Goal: Task Accomplishment & Management: Manage account settings

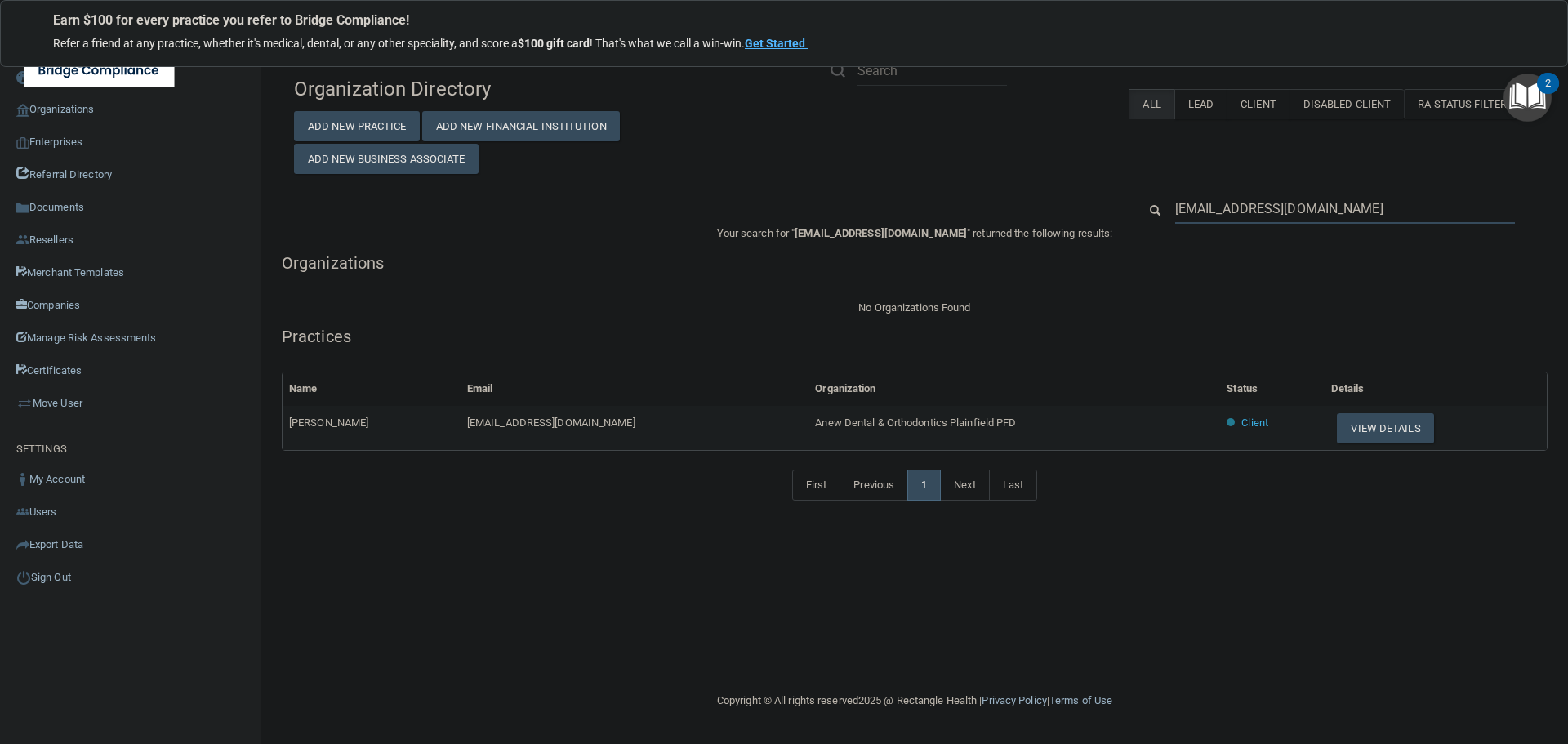
click at [1229, 208] on input "[EMAIL_ADDRESS][DOMAIN_NAME]" at bounding box center [1345, 209] width 340 height 31
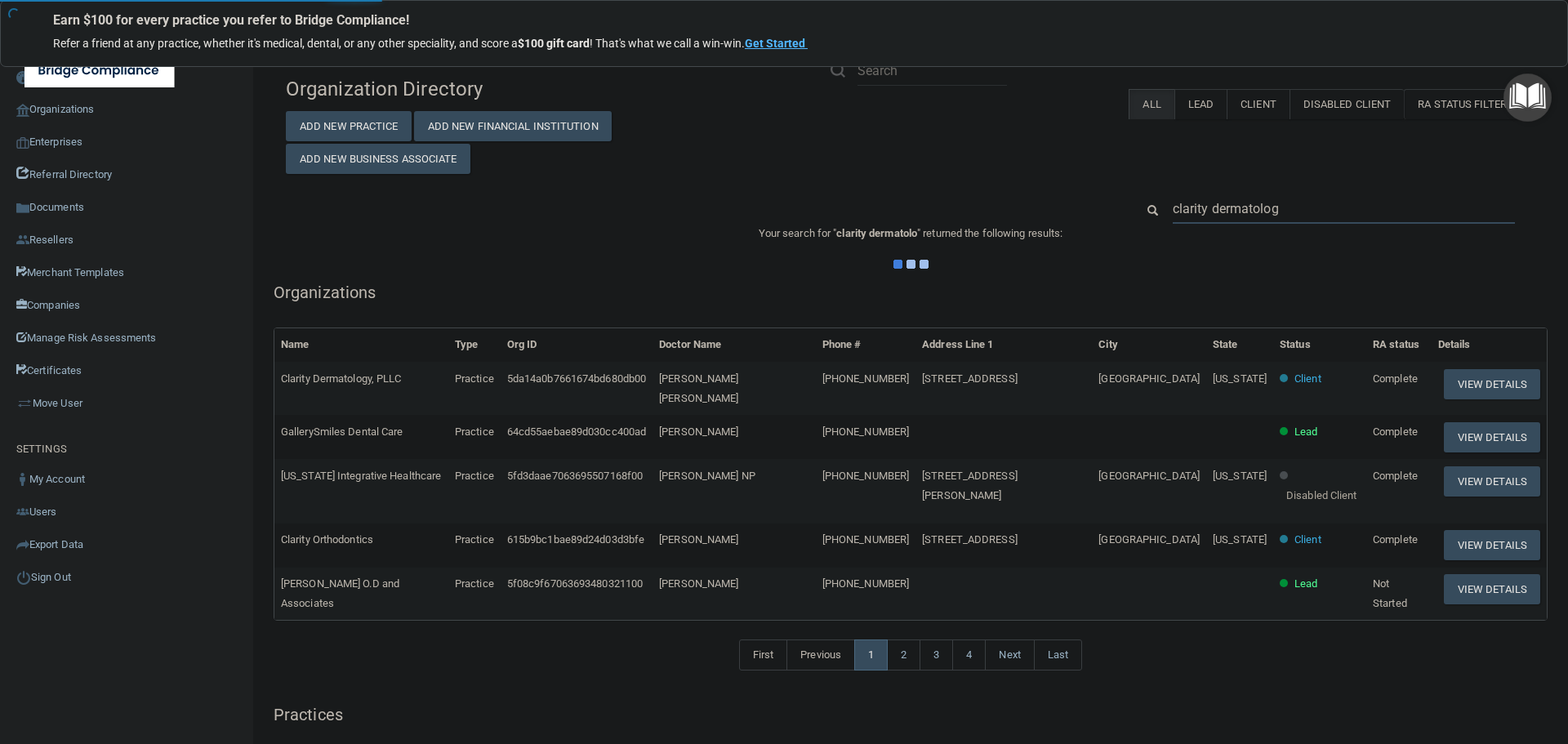
type input "clarity dermatology"
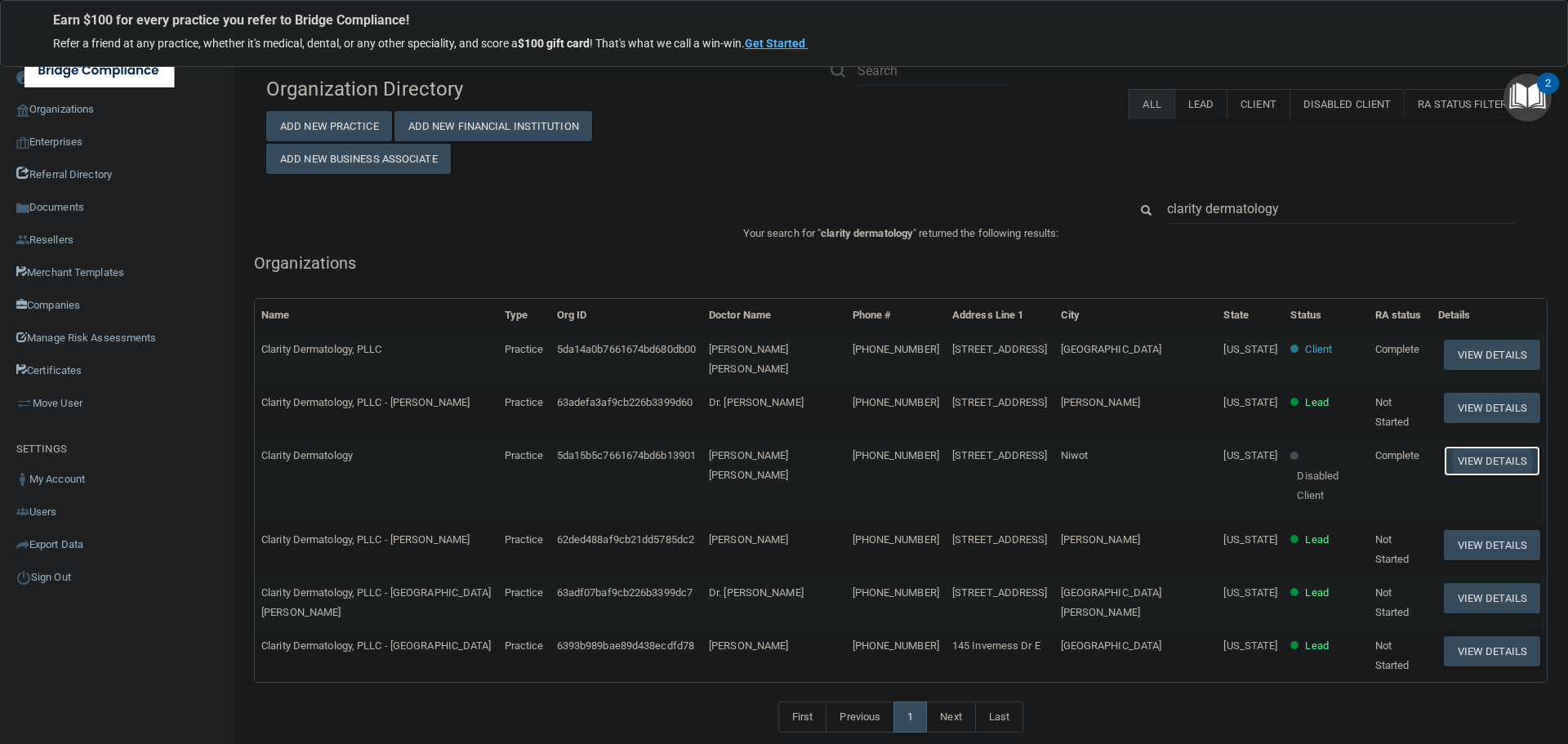
click at [1478, 446] on button "View Details" at bounding box center [1492, 461] width 96 height 31
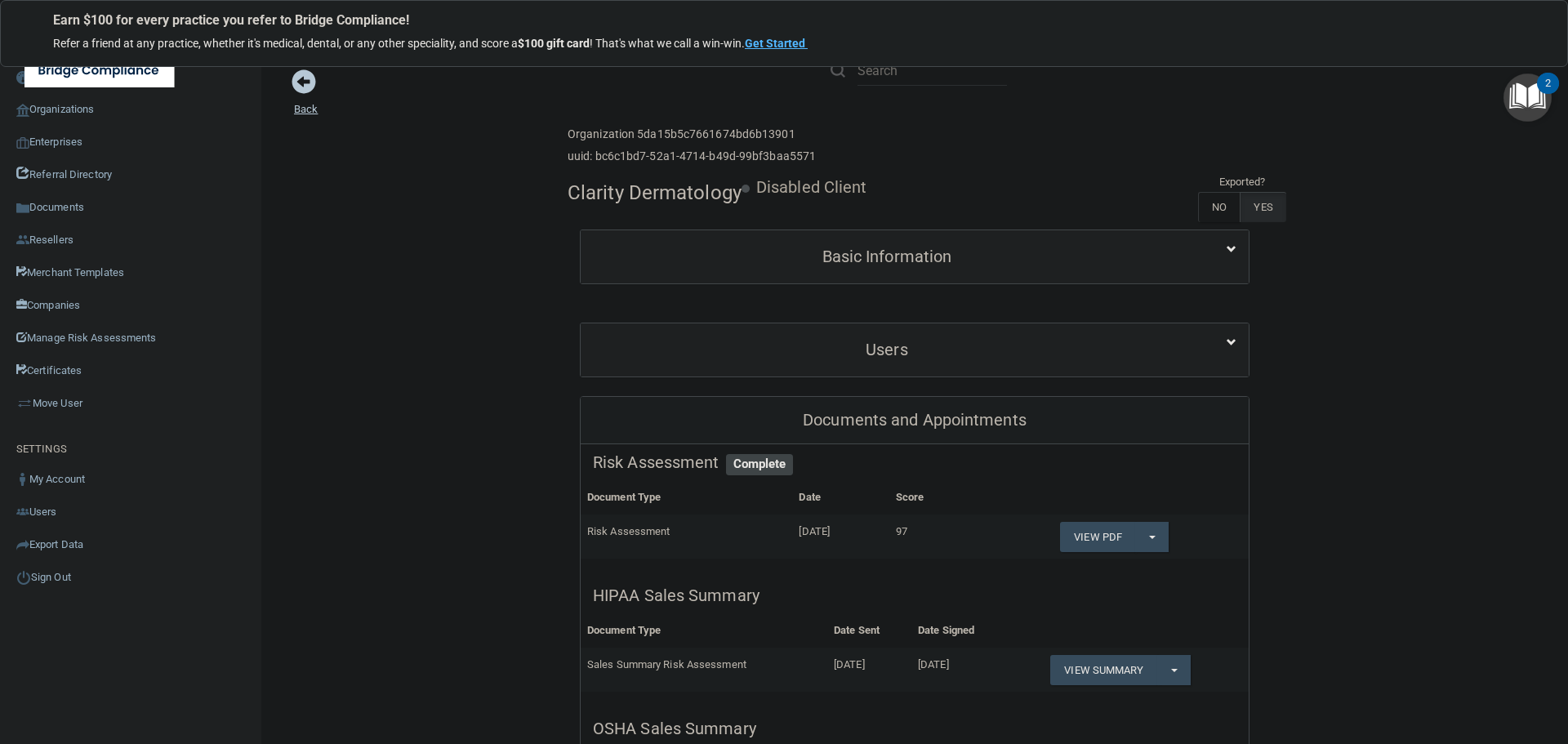
click at [307, 105] on link "Back" at bounding box center [306, 99] width 24 height 31
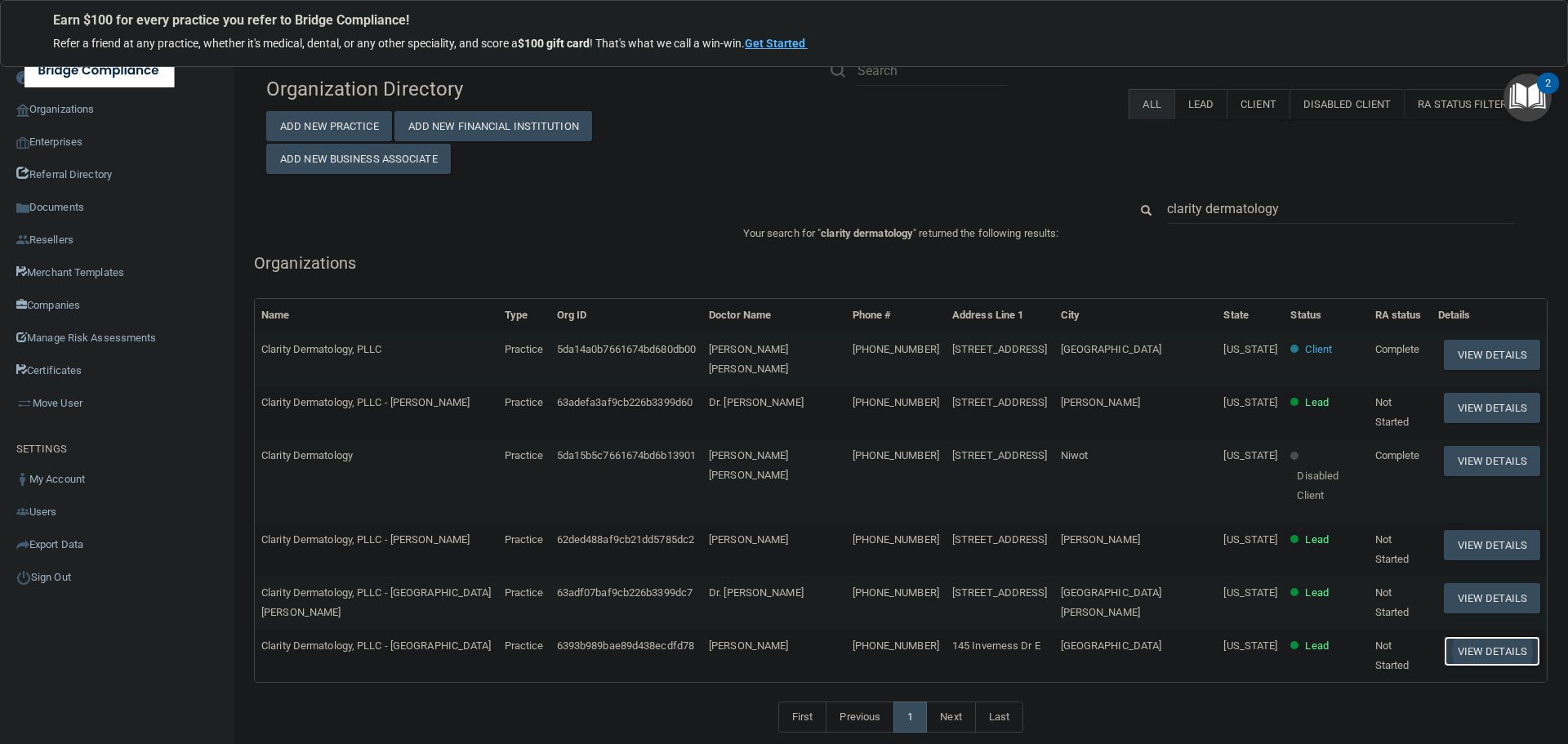
click at [1467, 636] on button "View Details" at bounding box center [1492, 651] width 96 height 31
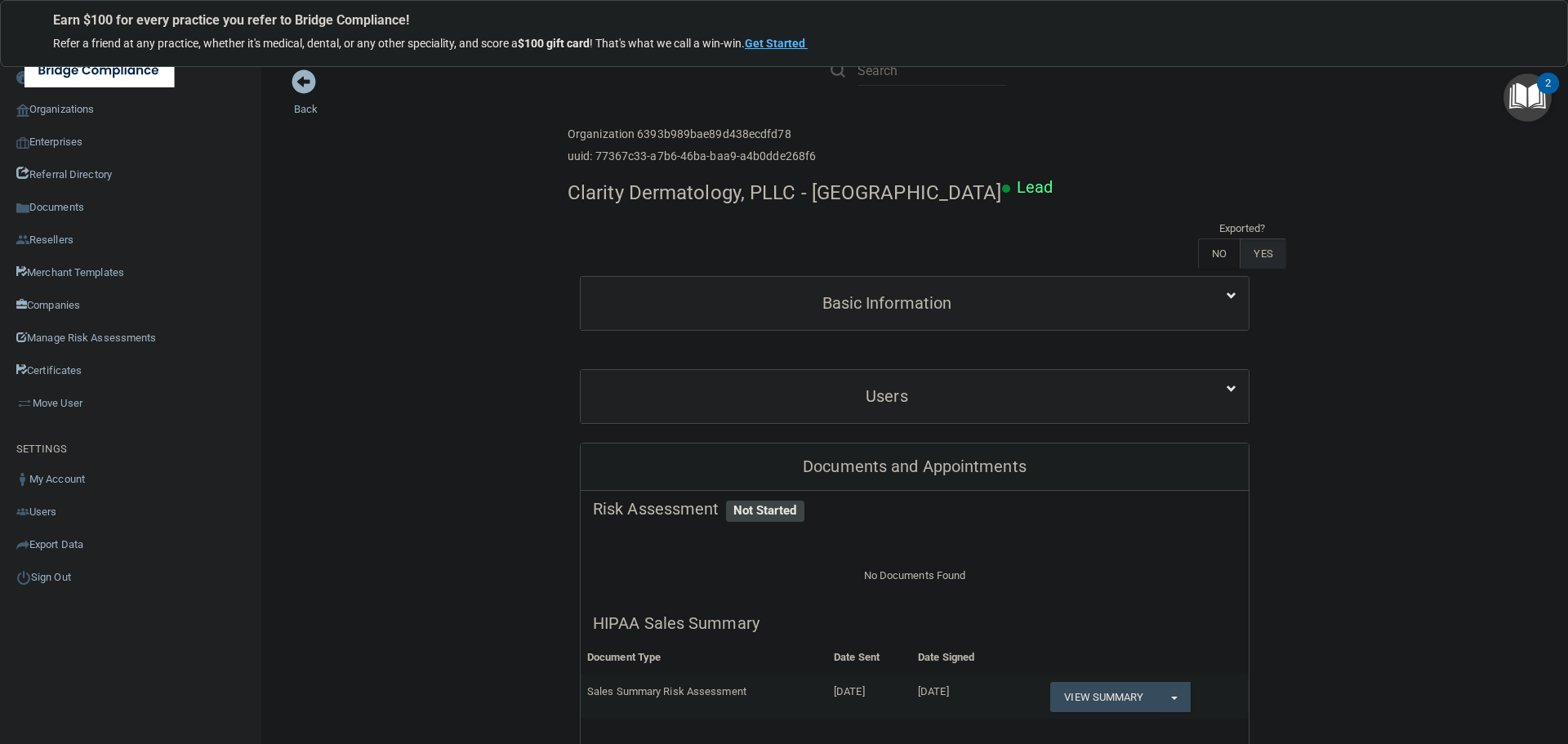
click at [304, 93] on div "Toggle navigation" at bounding box center [327, 70] width 654 height 59
click at [304, 84] on div "Toggle navigation" at bounding box center [327, 70] width 654 height 59
click at [307, 111] on link "Back" at bounding box center [306, 99] width 24 height 31
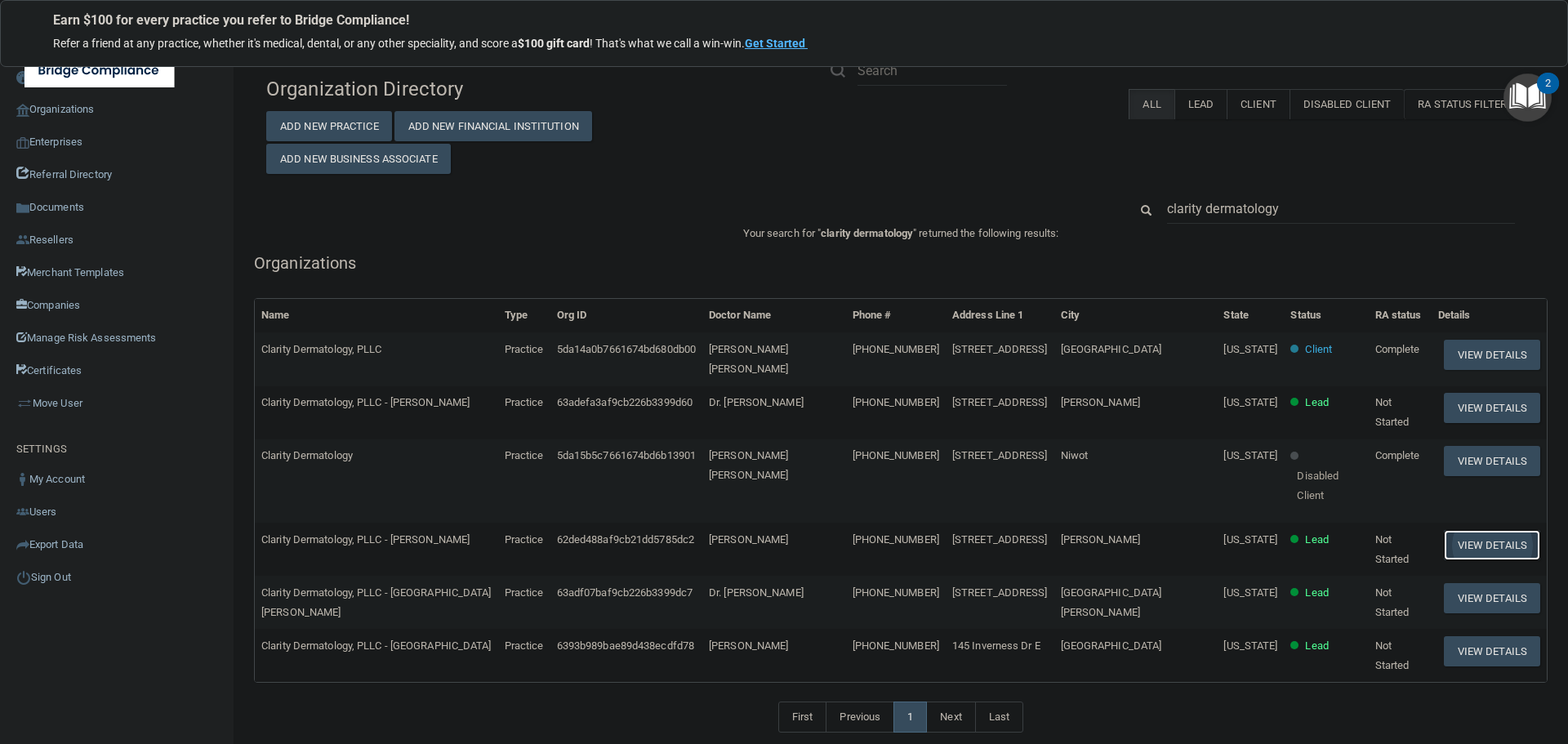
click at [1450, 529] on button "View Details" at bounding box center [1492, 544] width 96 height 31
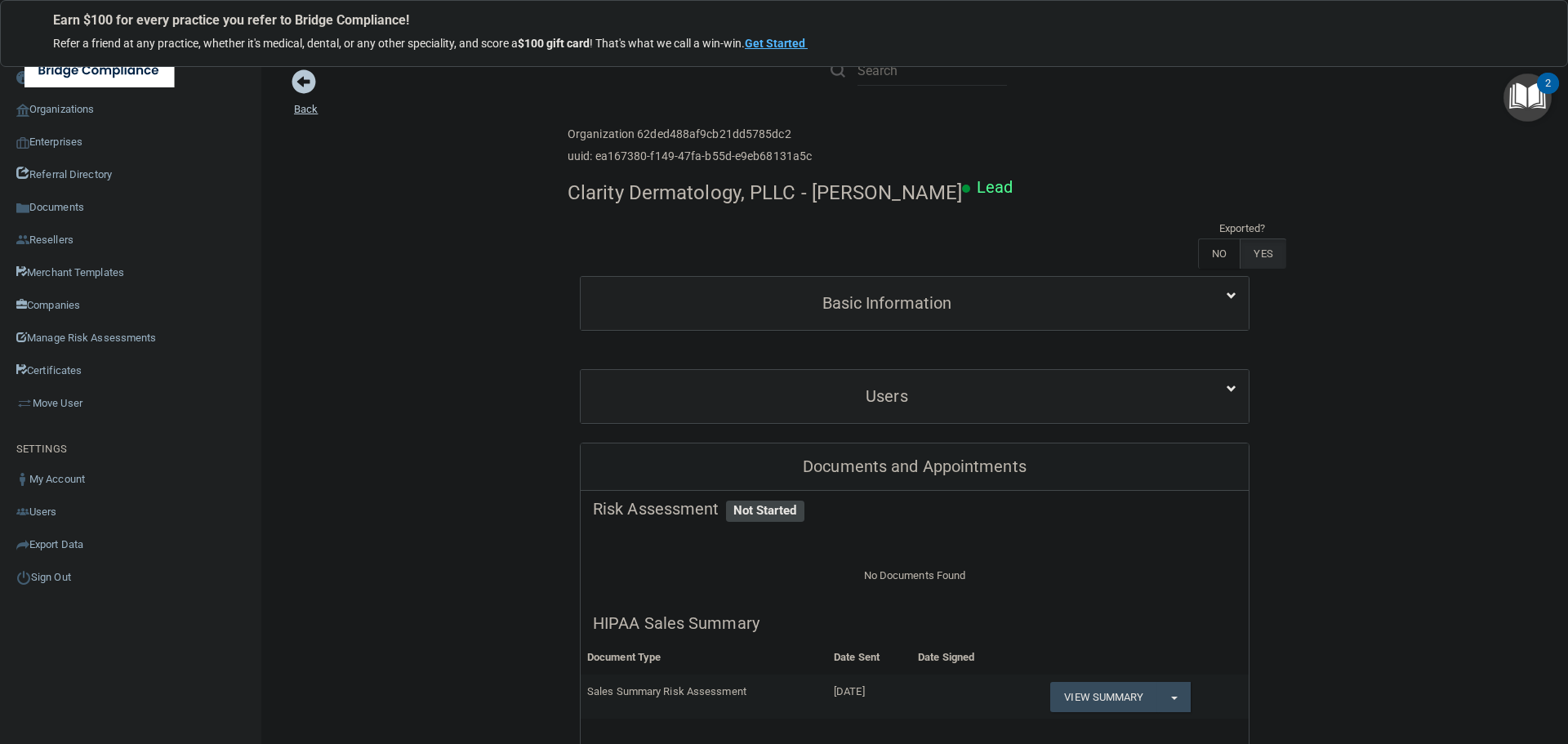
click at [304, 112] on link "Back" at bounding box center [306, 99] width 24 height 31
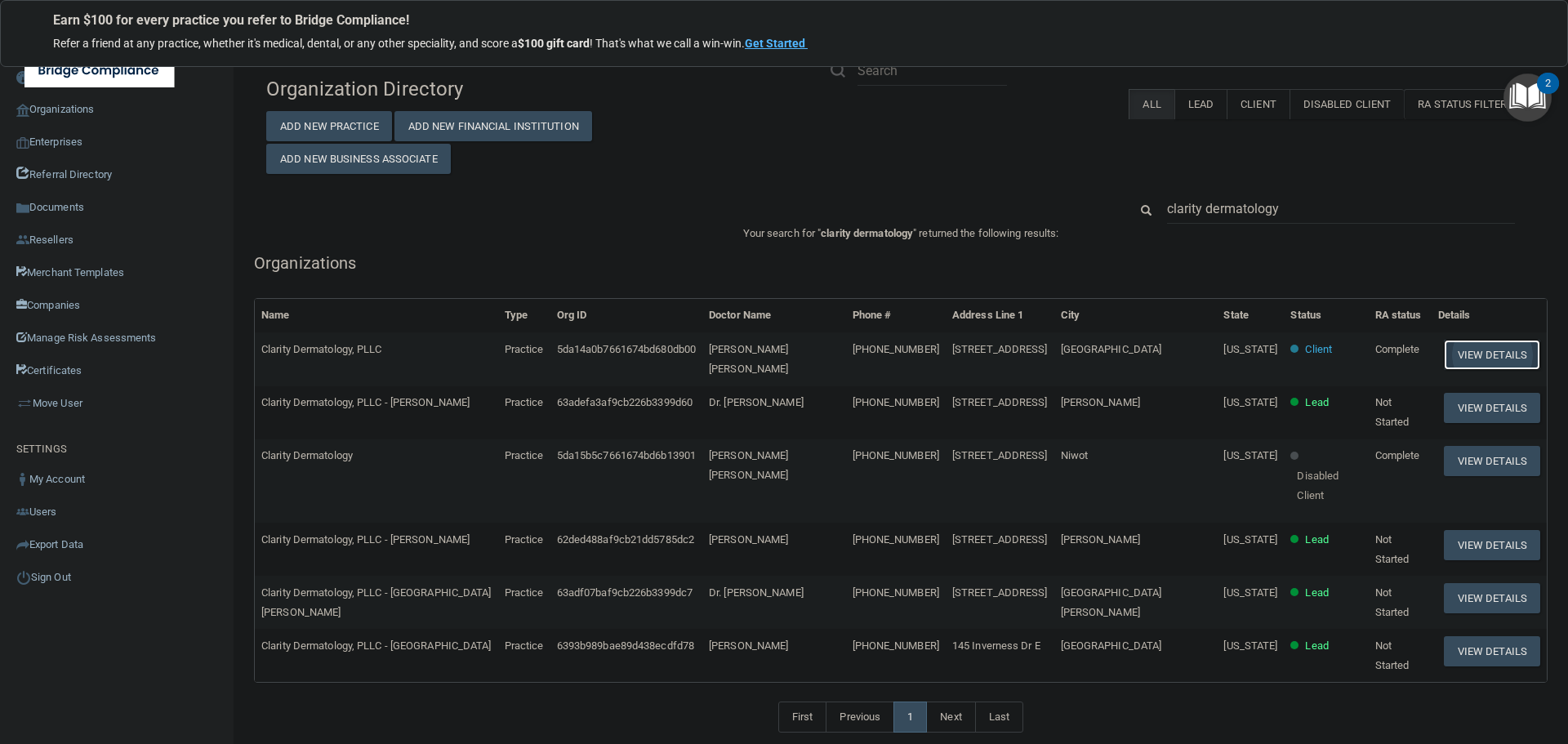
click at [1455, 354] on button "View Details" at bounding box center [1492, 354] width 96 height 31
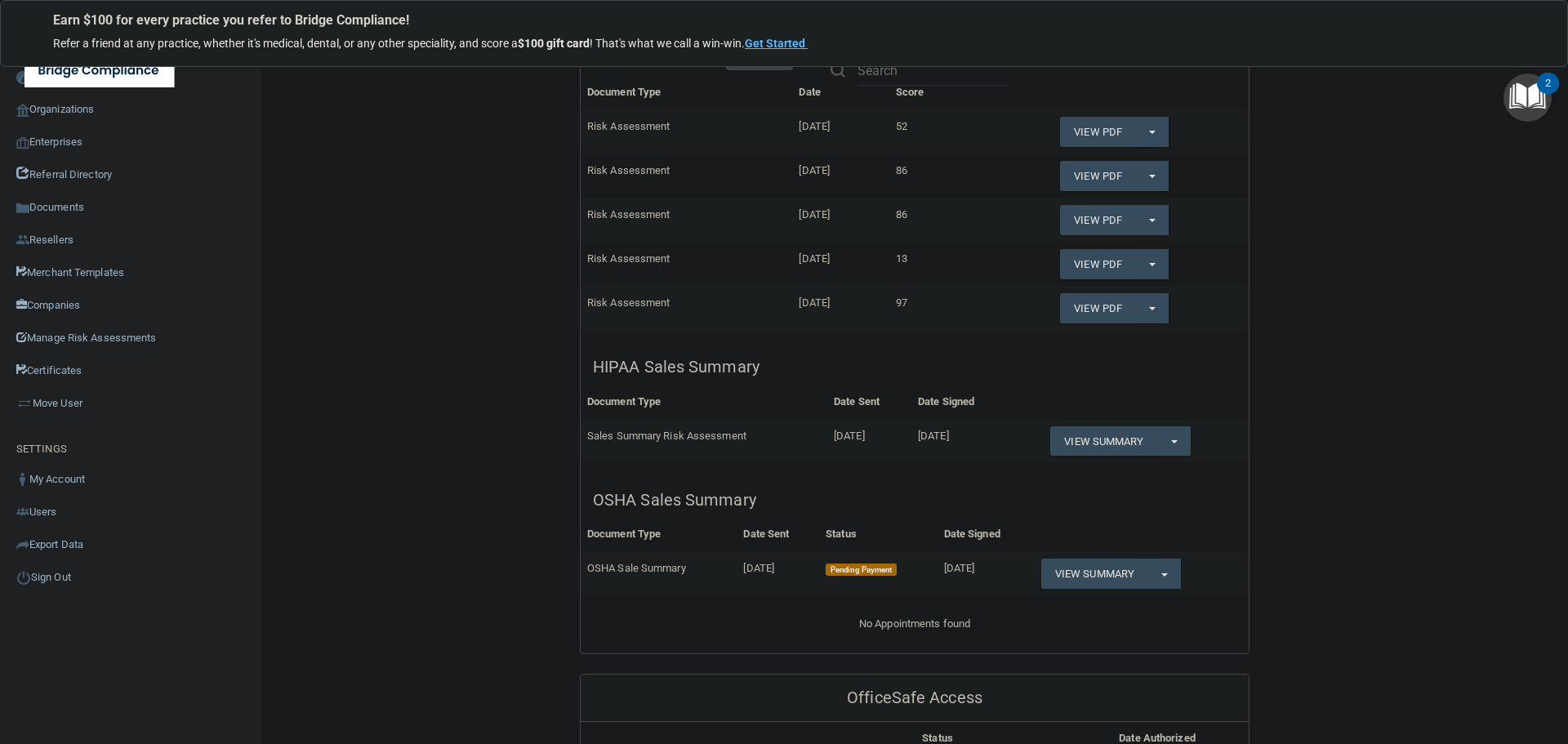
scroll to position [408, 0]
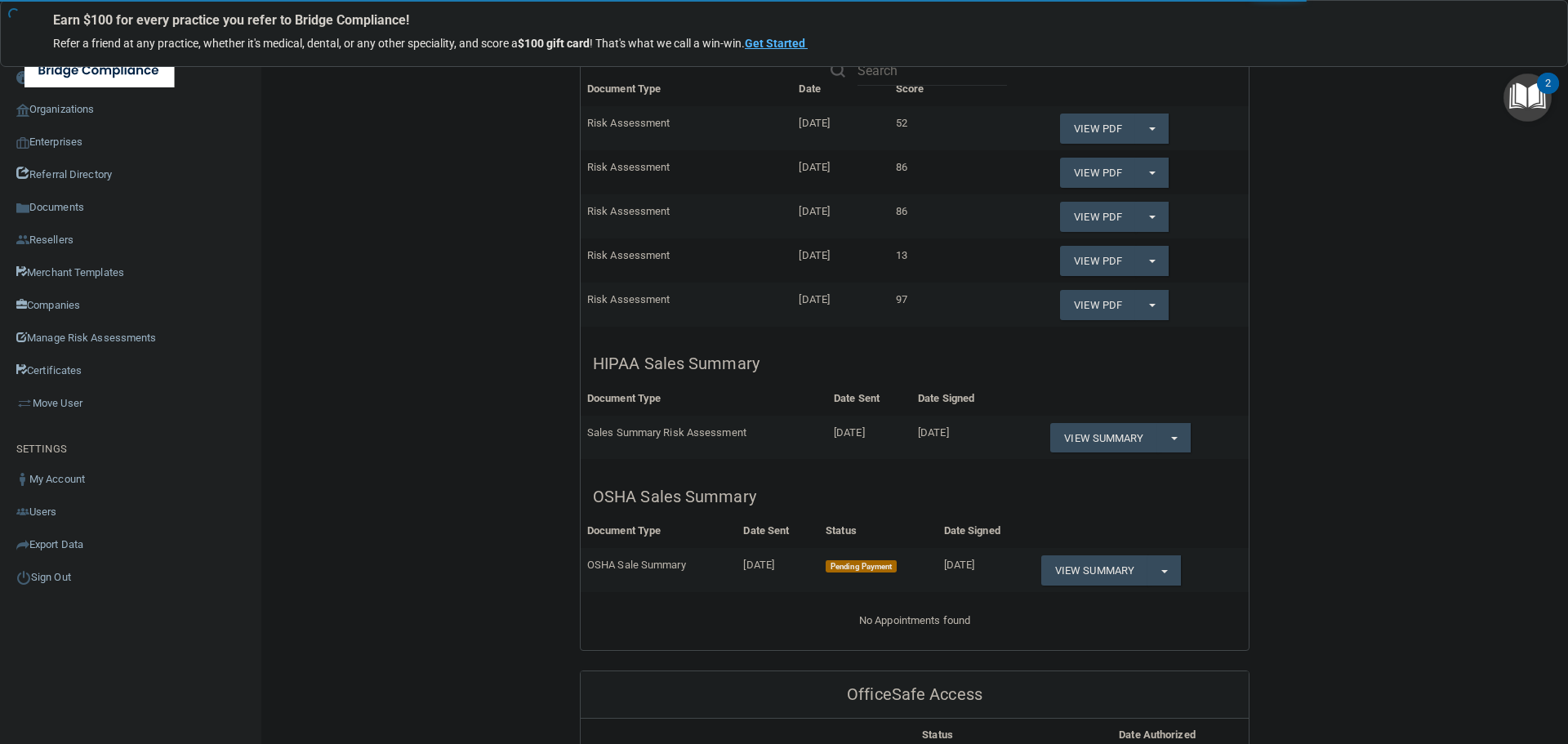
scroll to position [68, 0]
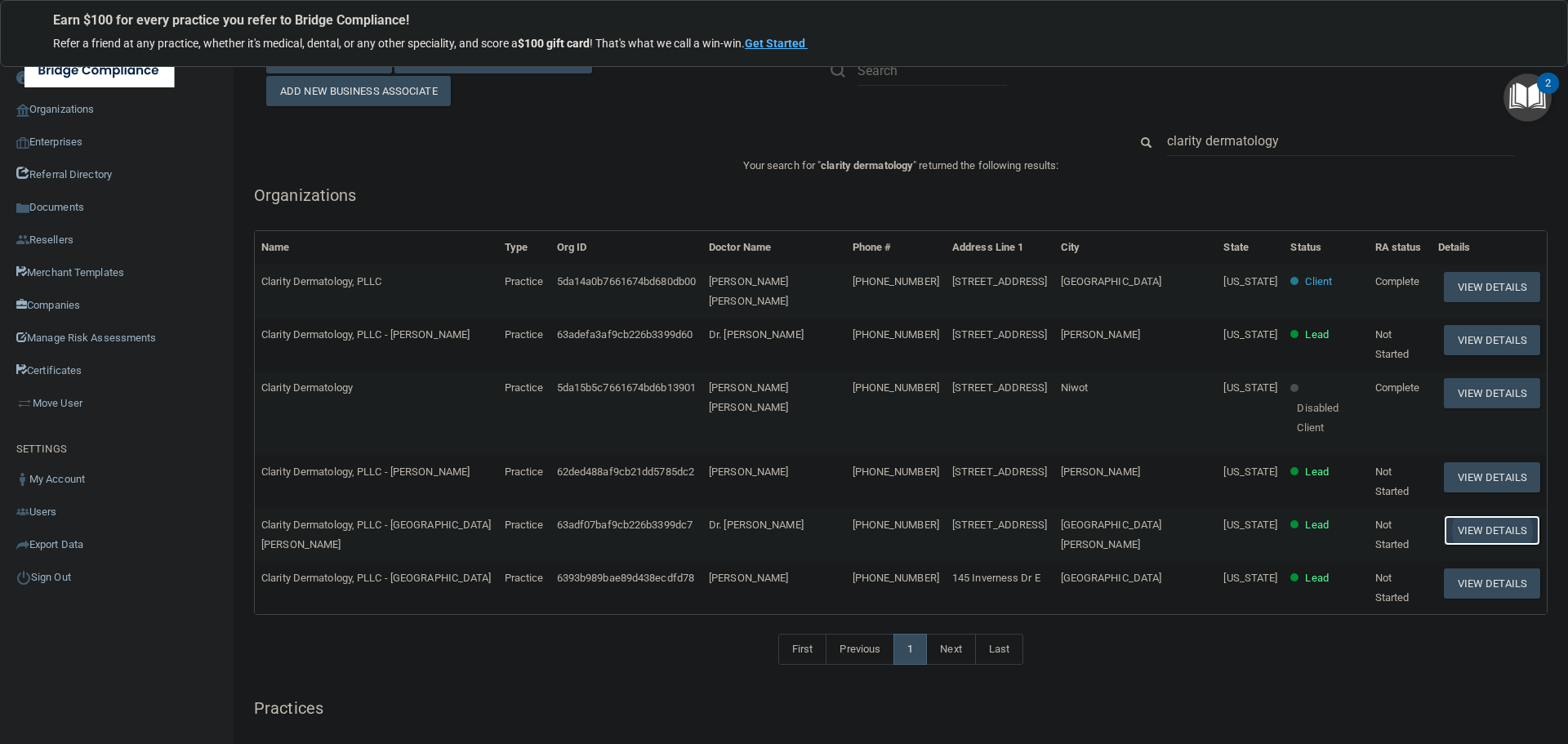
click at [1449, 515] on button "View Details" at bounding box center [1492, 529] width 96 height 31
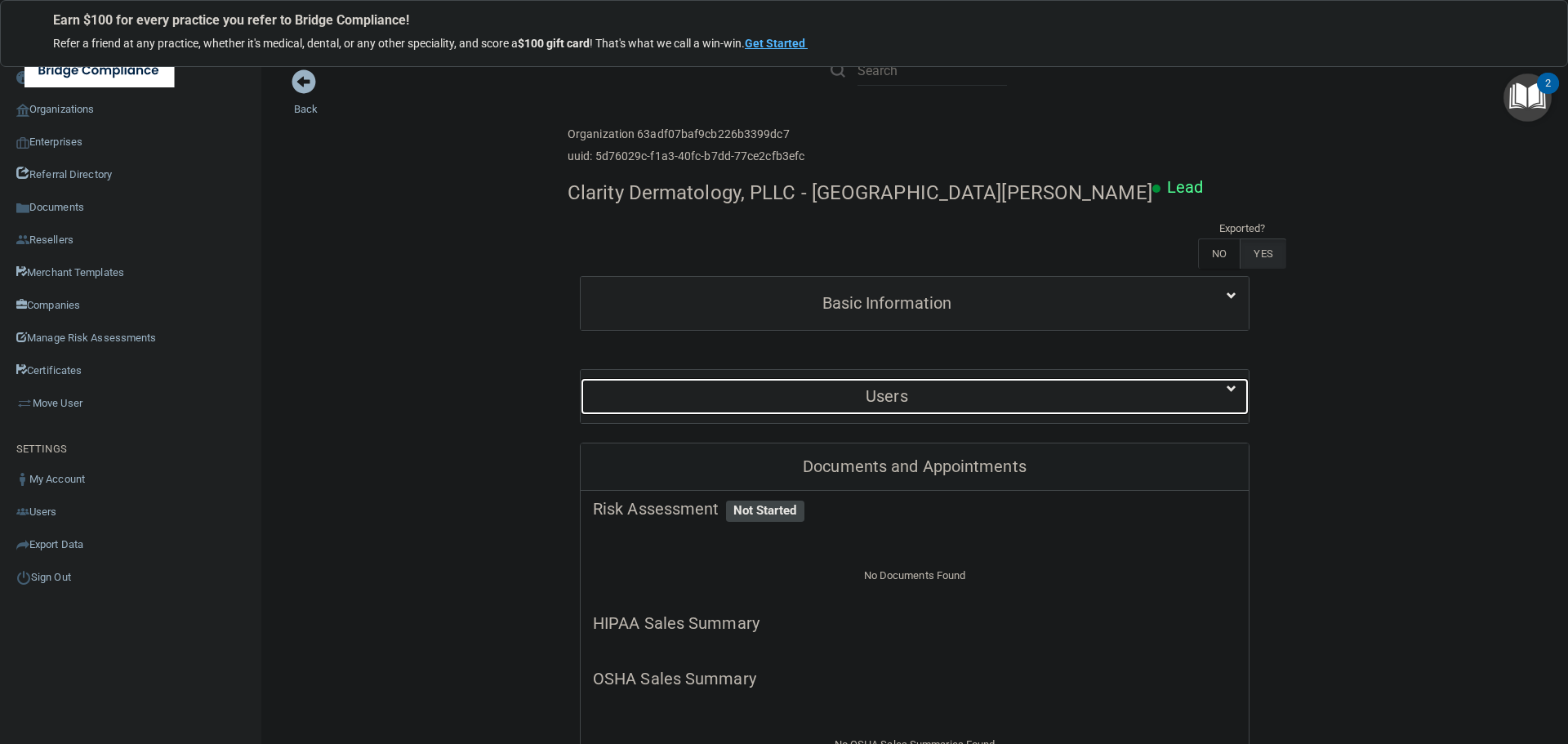
click at [905, 396] on h5 "Users" at bounding box center [886, 396] width 588 height 18
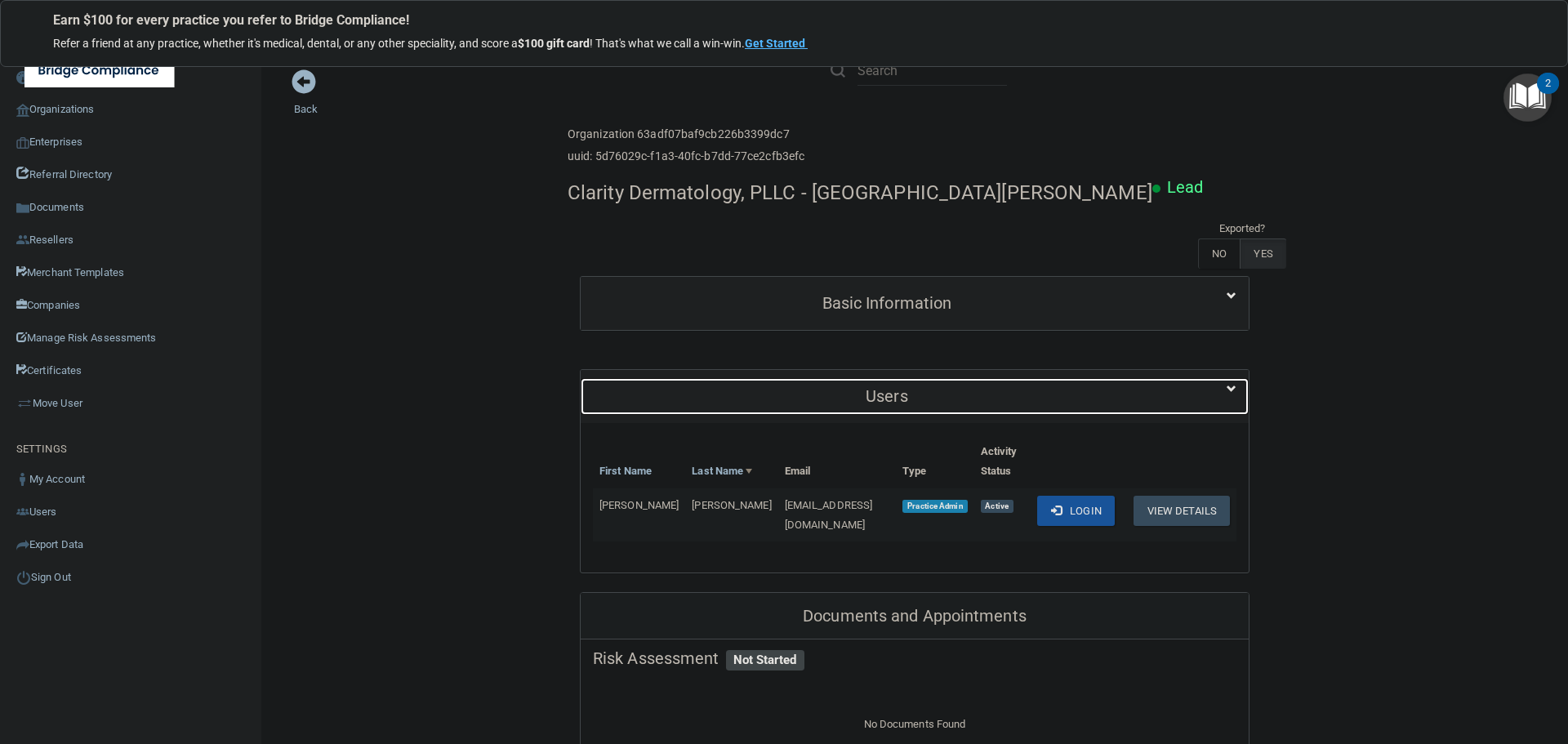
click at [905, 396] on h5 "Users" at bounding box center [886, 396] width 588 height 18
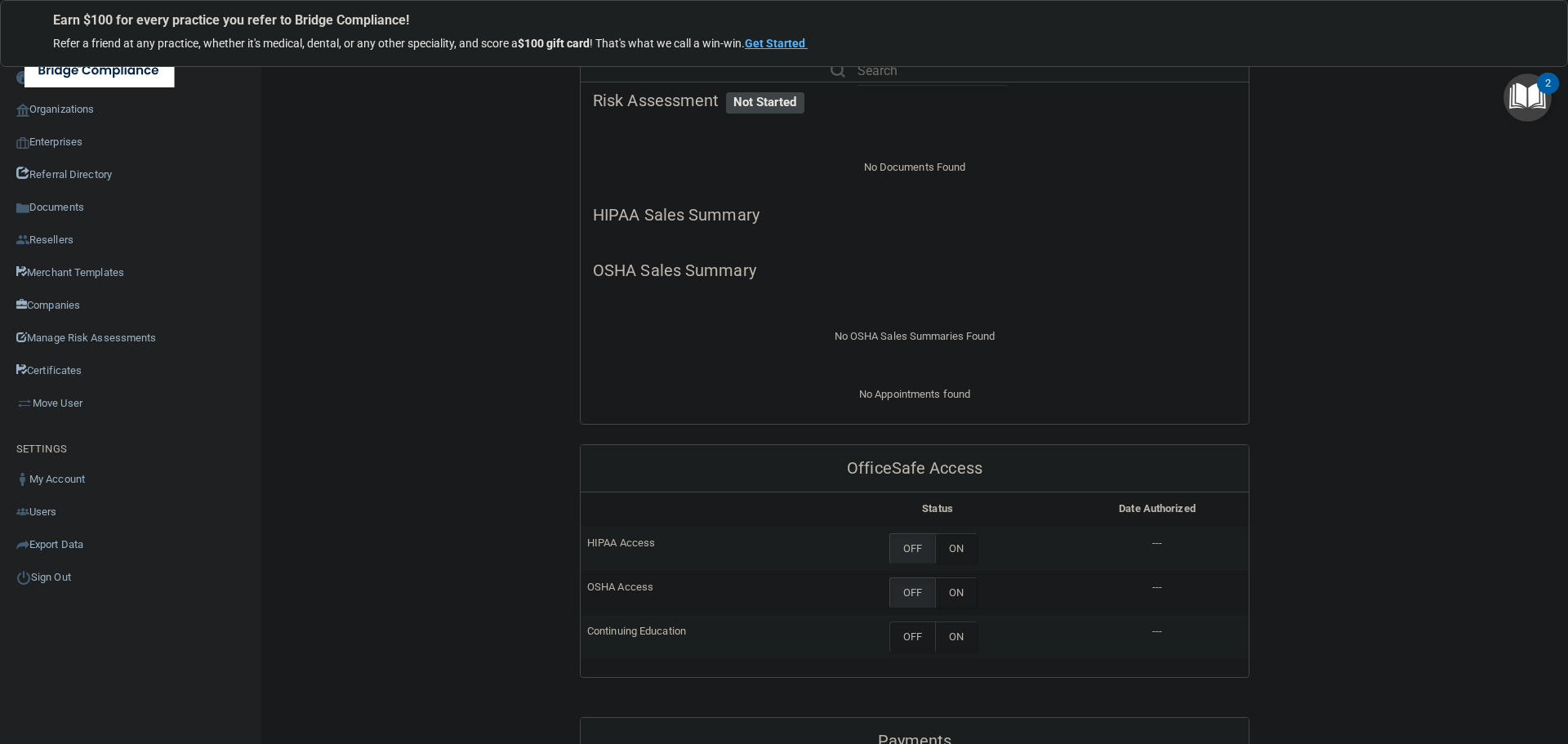
scroll to position [82, 0]
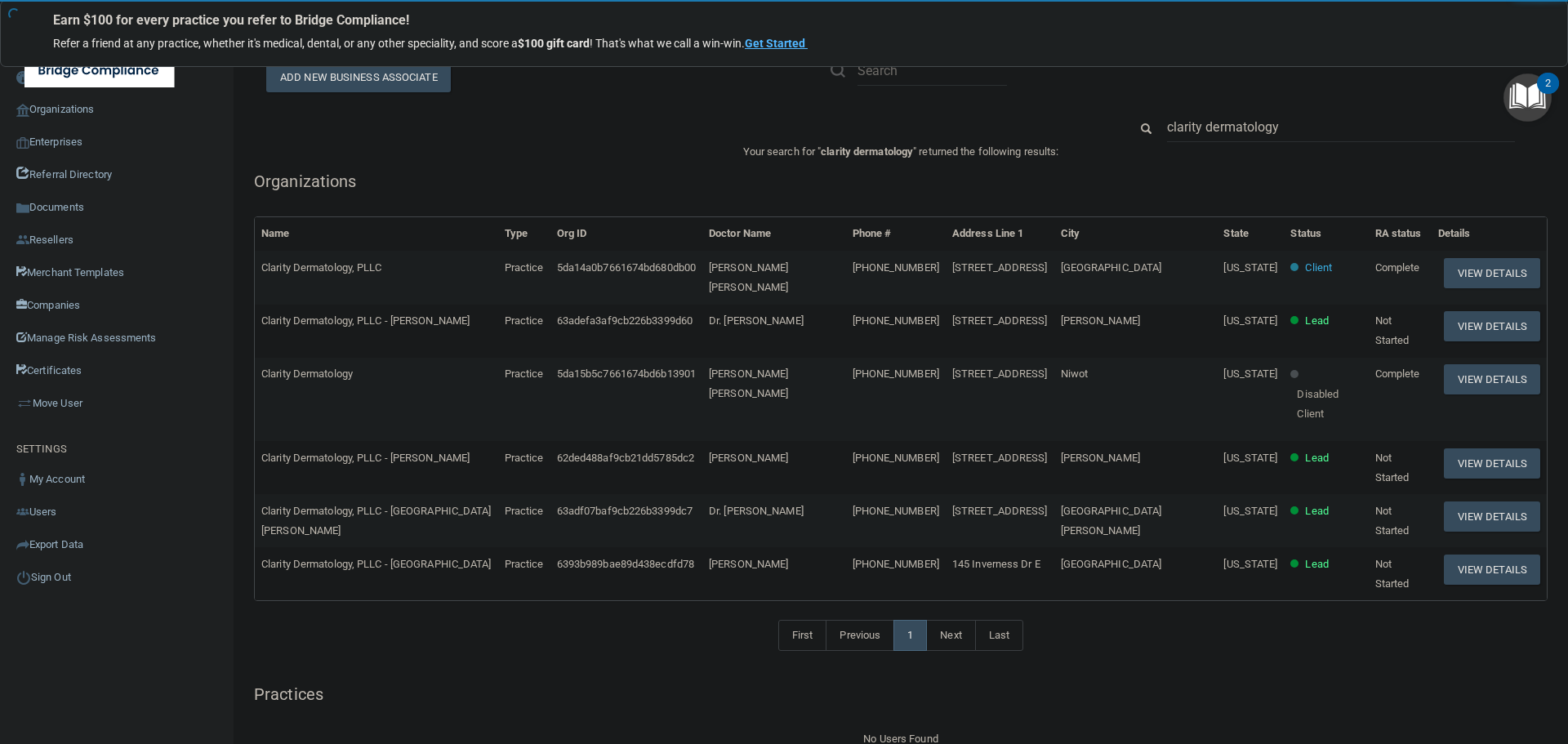
scroll to position [68, 0]
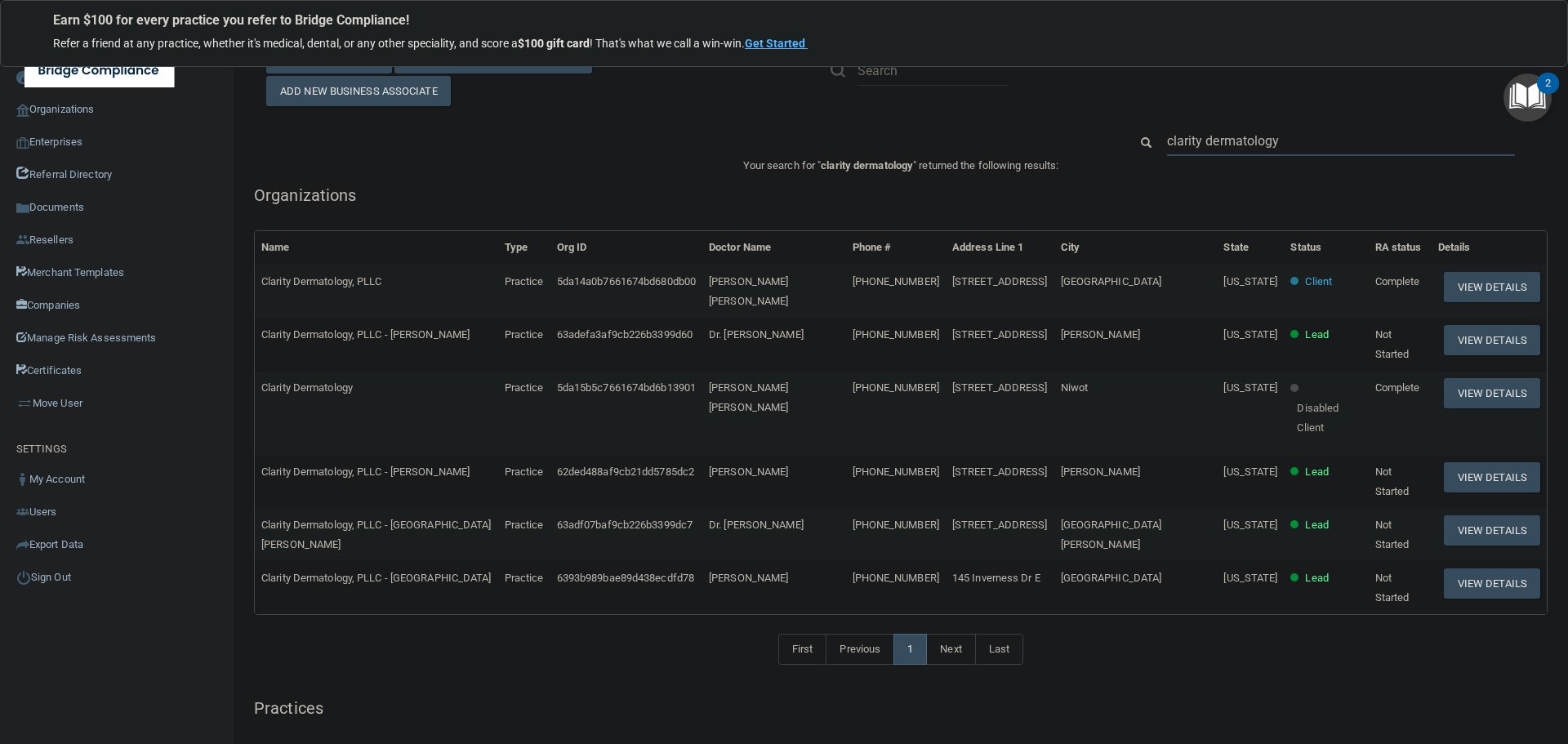
drag, startPoint x: 1313, startPoint y: 142, endPoint x: 1138, endPoint y: 142, distance: 175.0
click at [1138, 142] on div "clarity dermatology" at bounding box center [1332, 141] width 431 height 31
paste input "Clarity Dermatology, PLLC - [GEOGRAPHIC_DATA]"
type input "Clarity Dermatology, PLLC - [GEOGRAPHIC_DATA]"
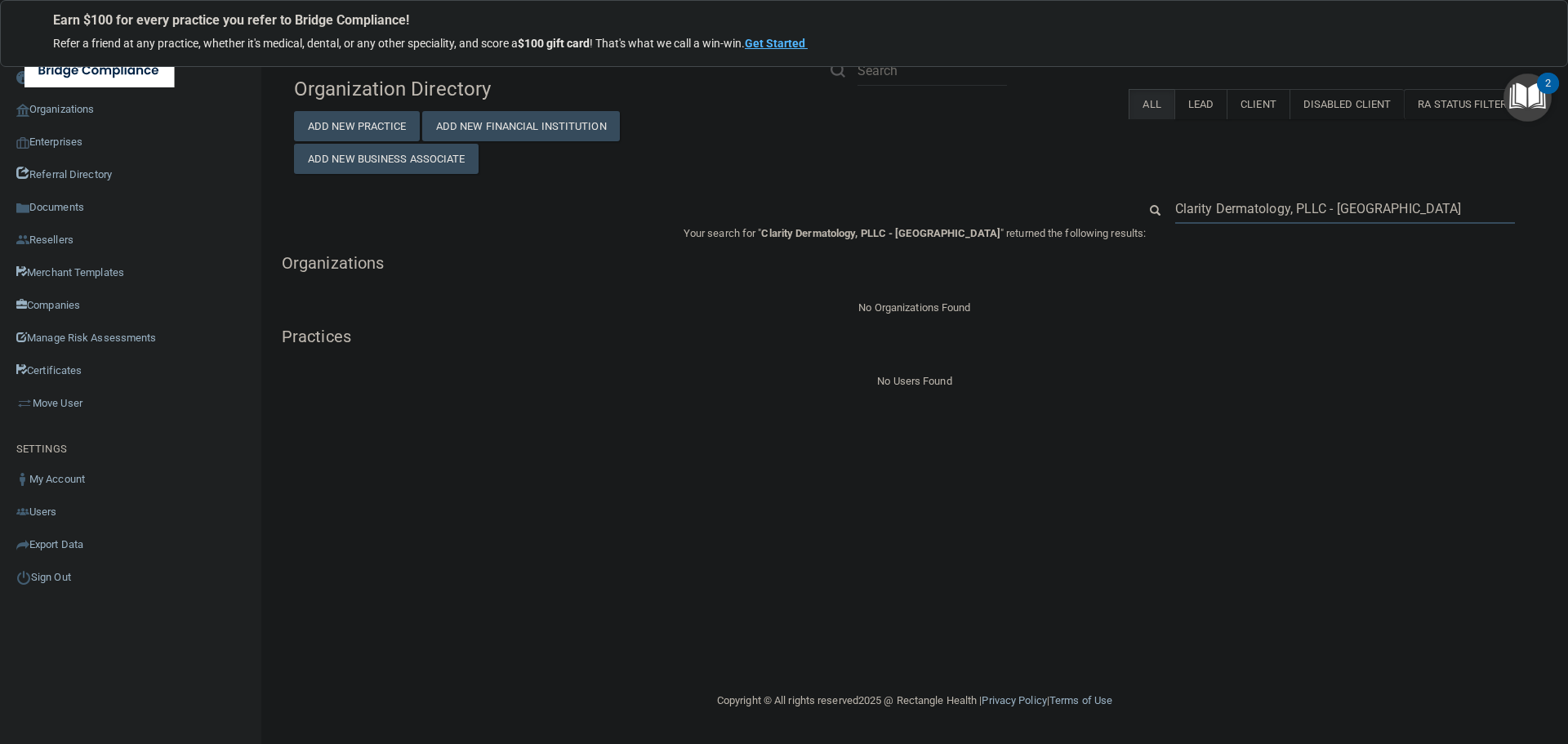
drag, startPoint x: 1432, startPoint y: 211, endPoint x: 1143, endPoint y: 221, distance: 289.2
click at [1143, 221] on div "Clarity Dermatology, PLLC - [GEOGRAPHIC_DATA]" at bounding box center [1336, 209] width 422 height 31
paste input "720) 686-7546"
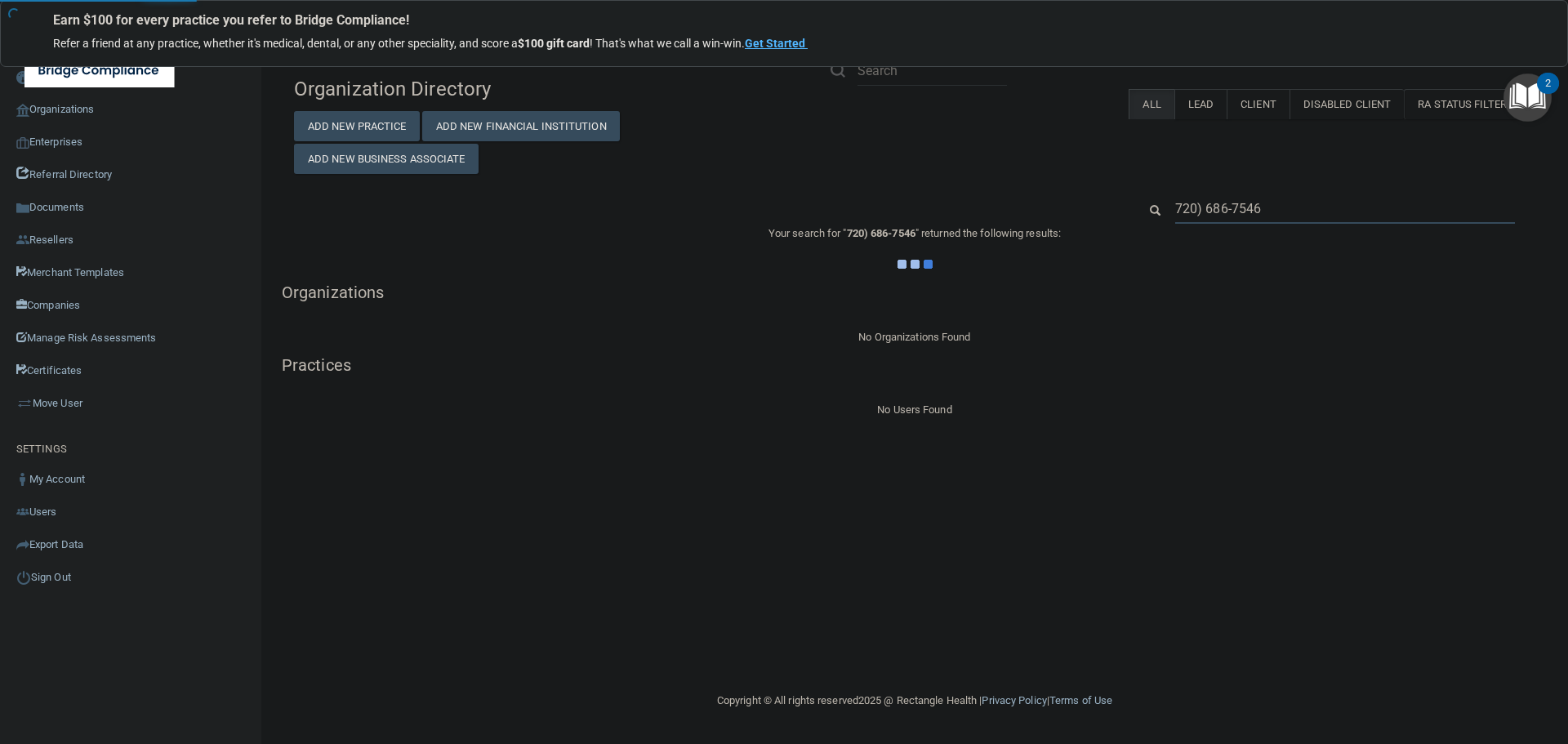
type input "720) 686-7546"
click at [1047, 160] on div "Organization Directory Add New Practice Add New Financial Institution Add New B…" at bounding box center [914, 121] width 1266 height 105
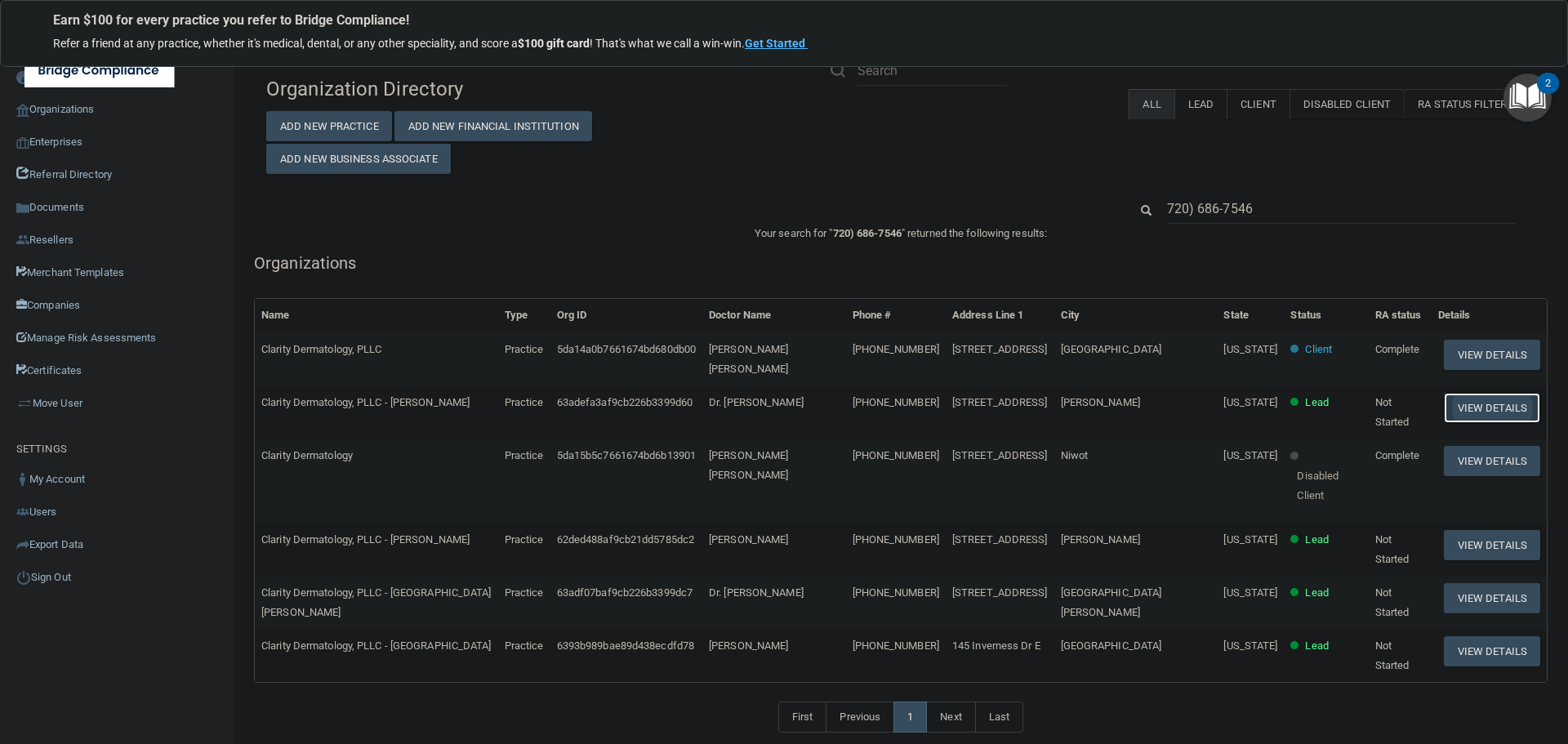
click at [1470, 393] on button "View Details" at bounding box center [1492, 407] width 96 height 31
click at [1449, 352] on button "View Details" at bounding box center [1492, 354] width 96 height 31
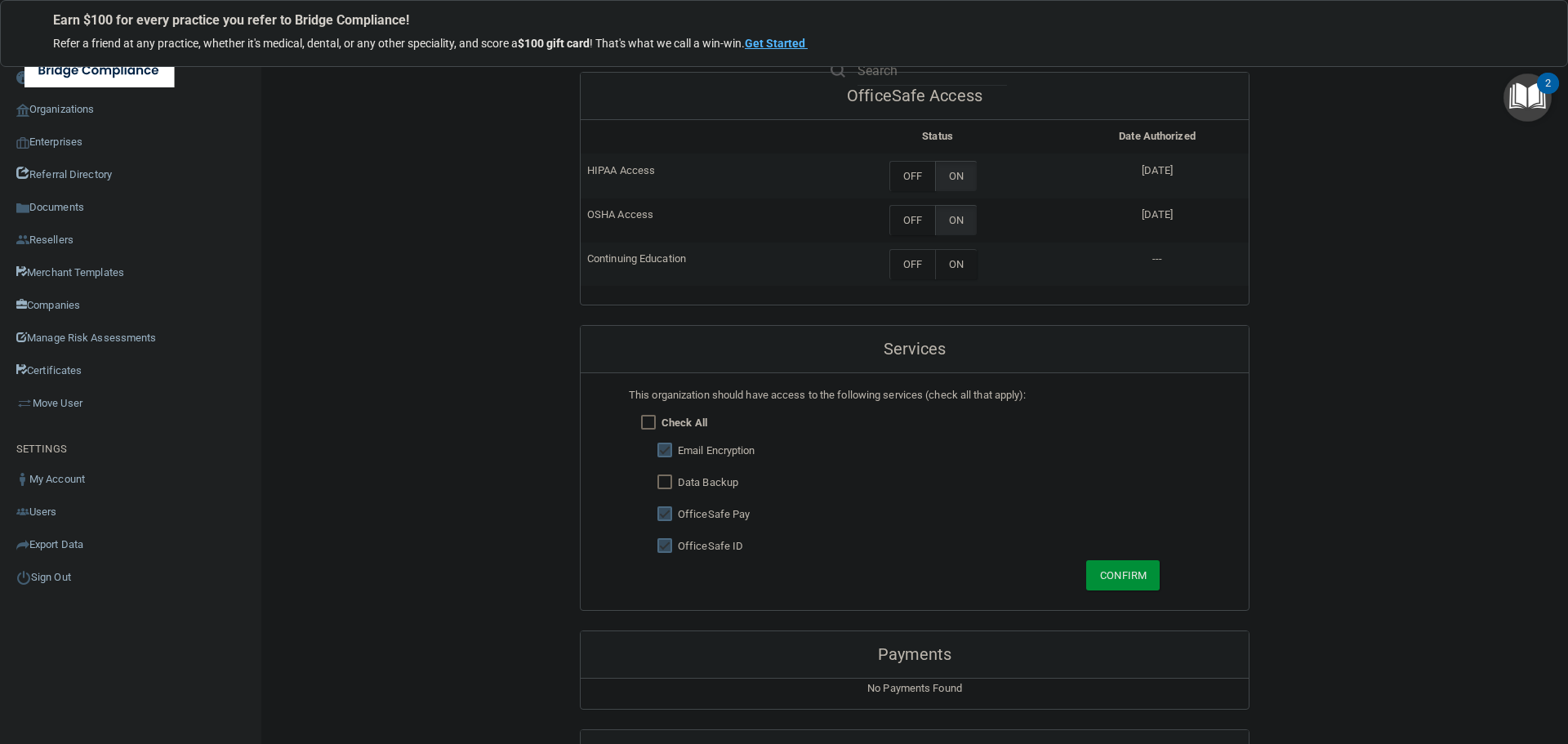
scroll to position [1061, 0]
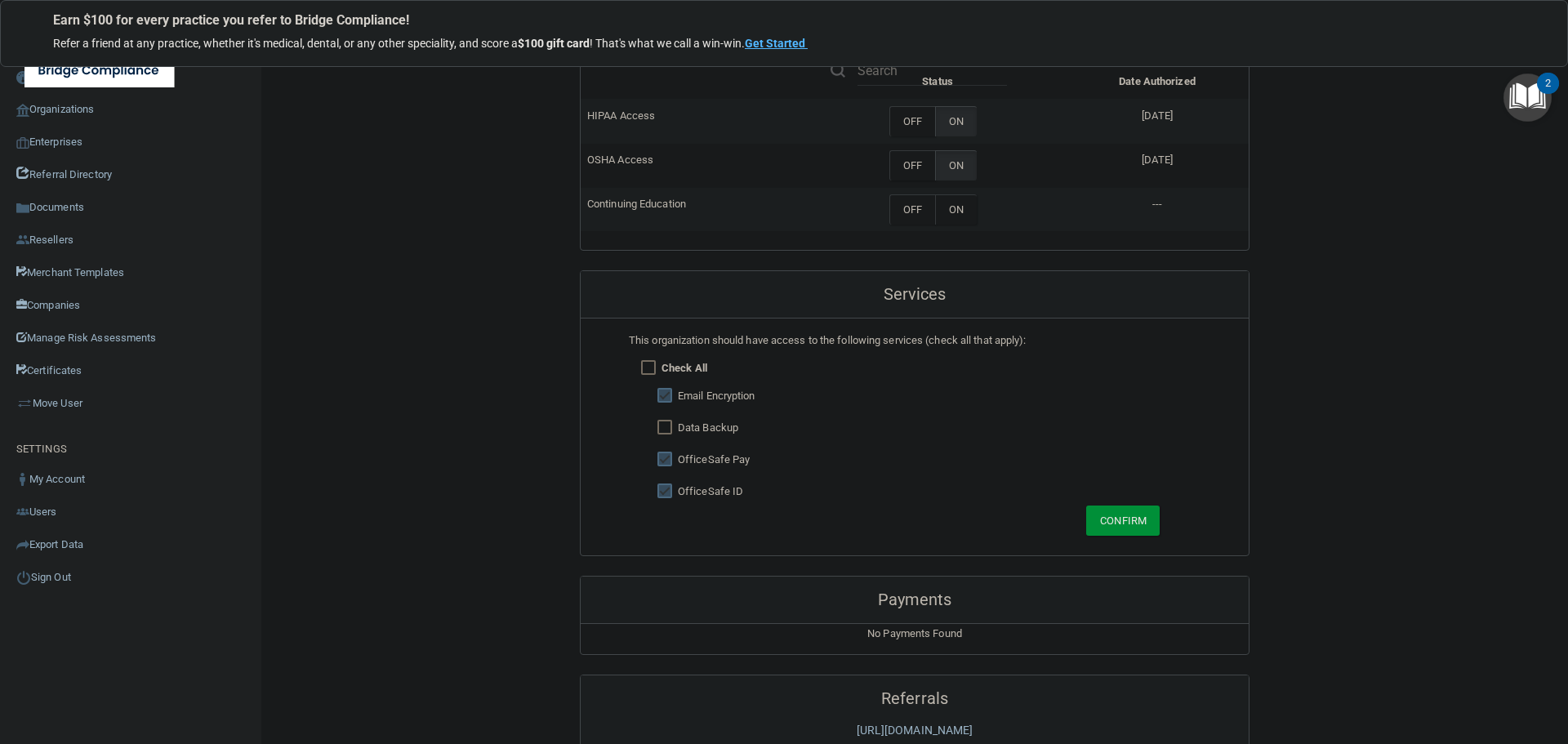
click at [716, 429] on label "Data Backup" at bounding box center [708, 428] width 60 height 20
click at [659, 426] on input "checkbox" at bounding box center [666, 427] width 19 height 13
checkbox input "true"
click at [1116, 523] on button "Confirm" at bounding box center [1122, 520] width 74 height 31
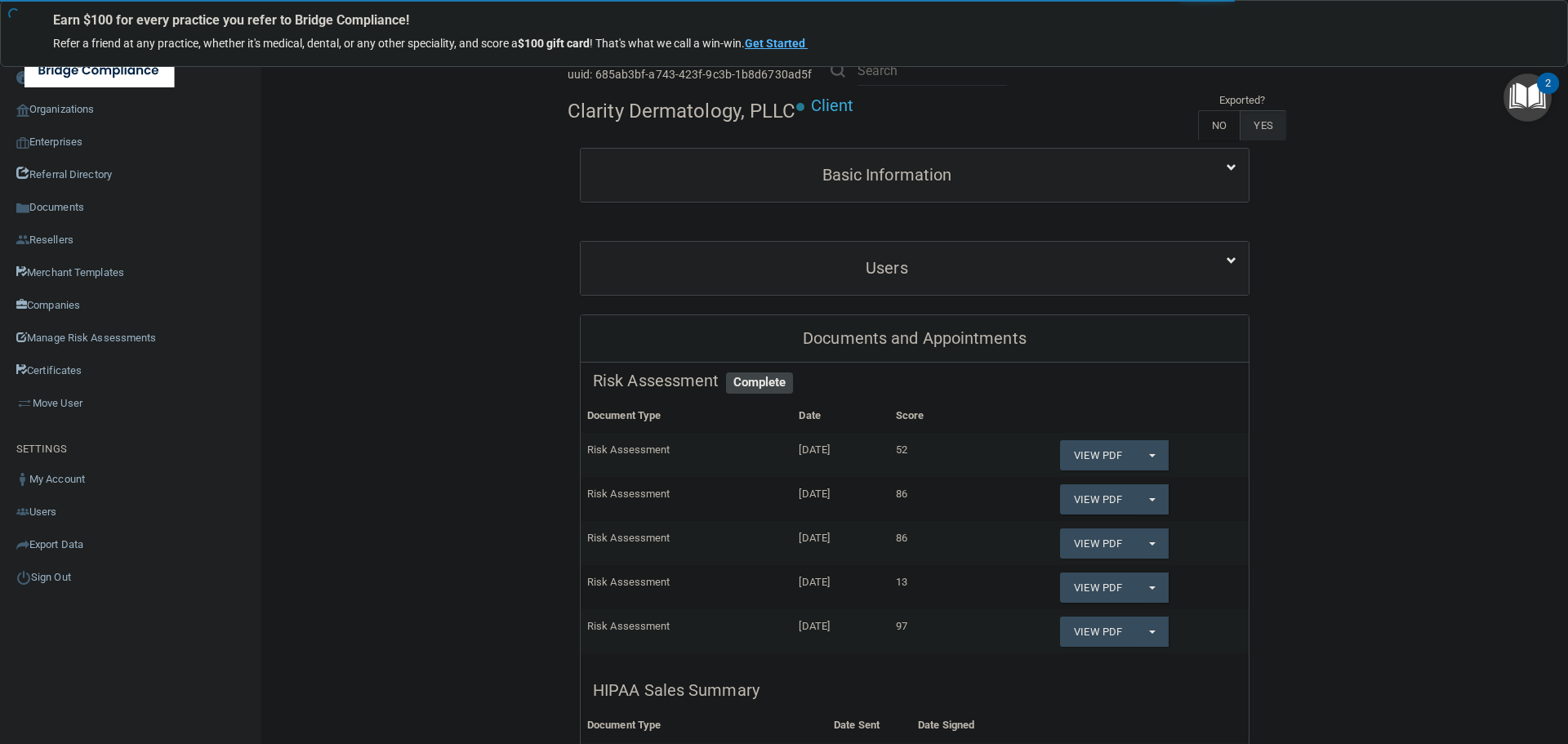
scroll to position [0, 0]
